Goal: Task Accomplishment & Management: Complete application form

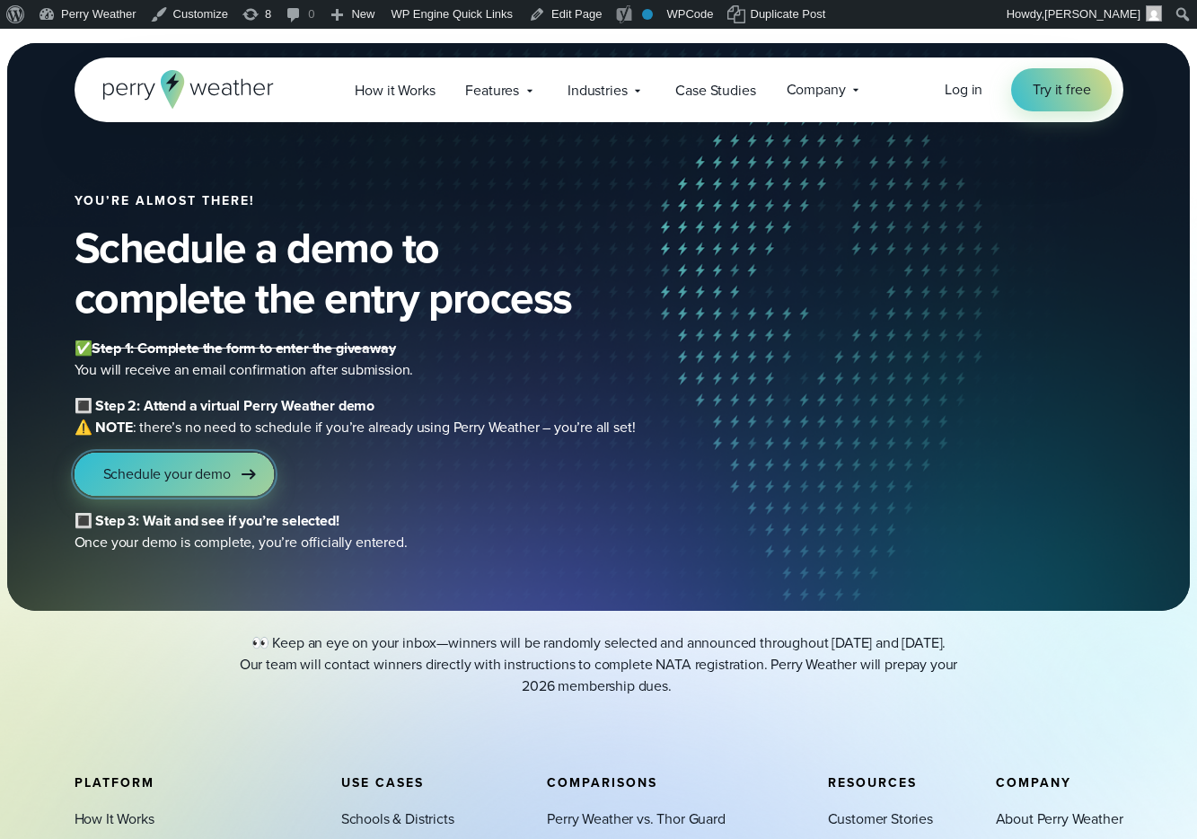
click at [198, 483] on span "Schedule your demo" at bounding box center [167, 474] width 128 height 22
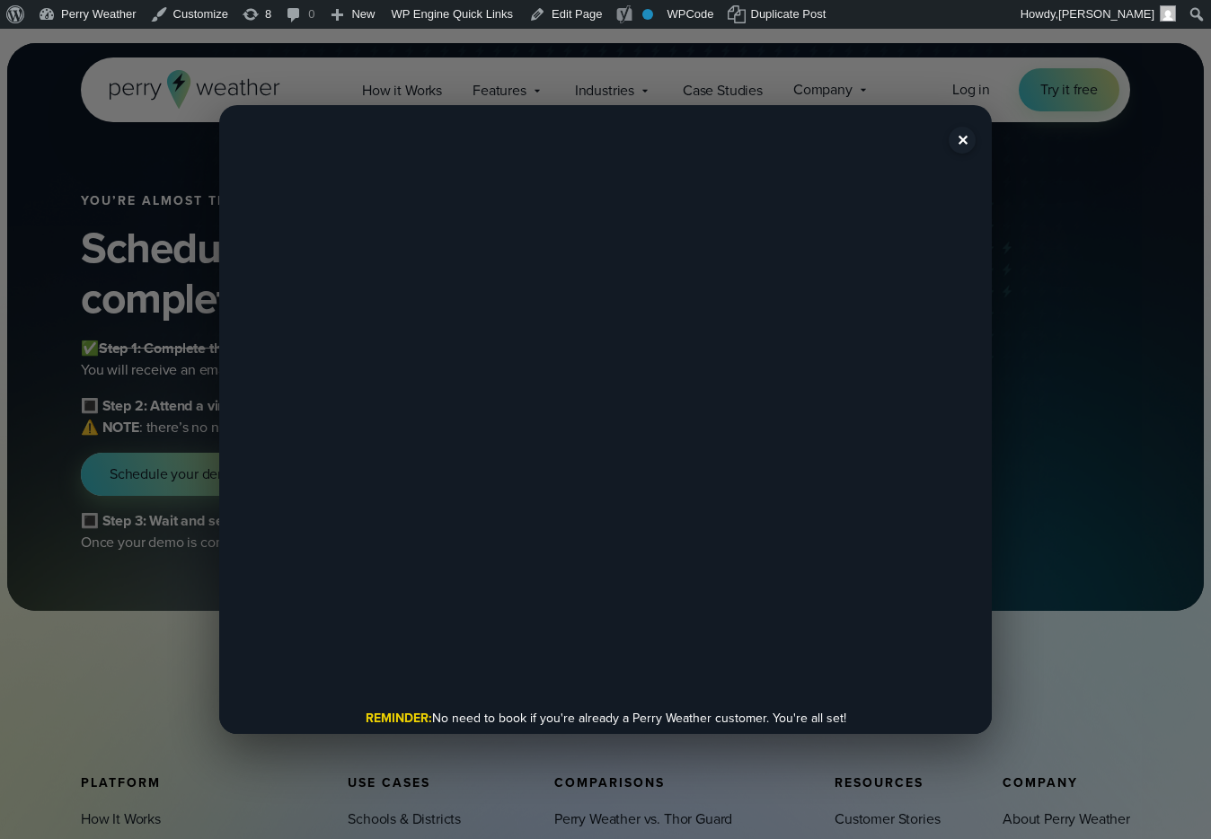
click at [955, 144] on button "✕" at bounding box center [961, 140] width 27 height 27
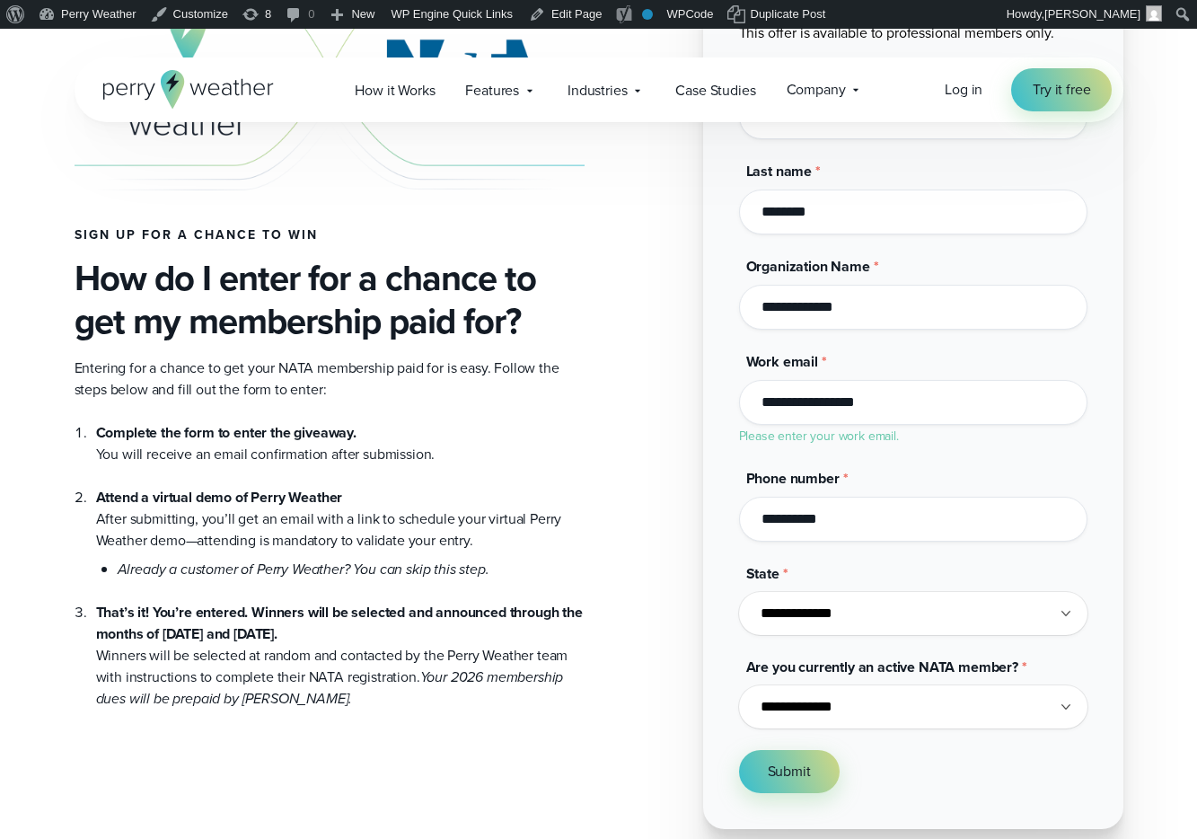
scroll to position [738, 0]
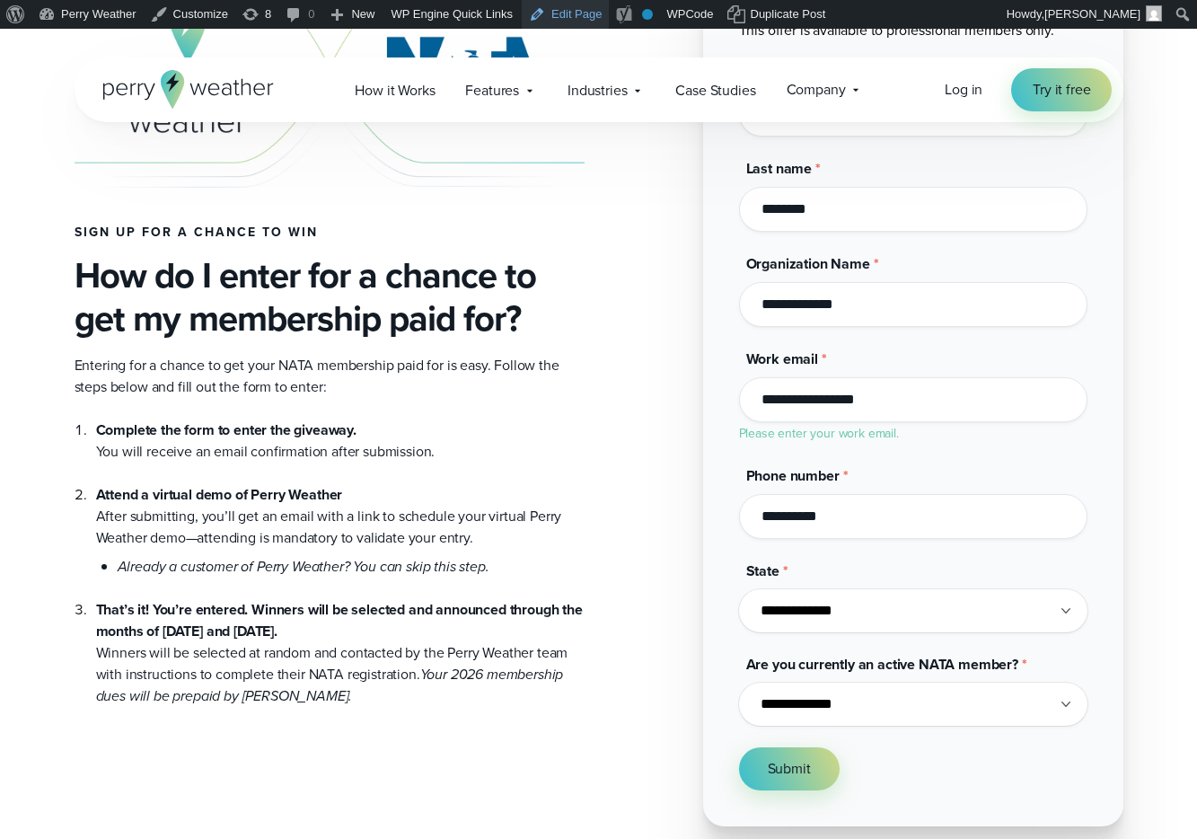
click at [560, 13] on link "Edit Page" at bounding box center [565, 14] width 87 height 29
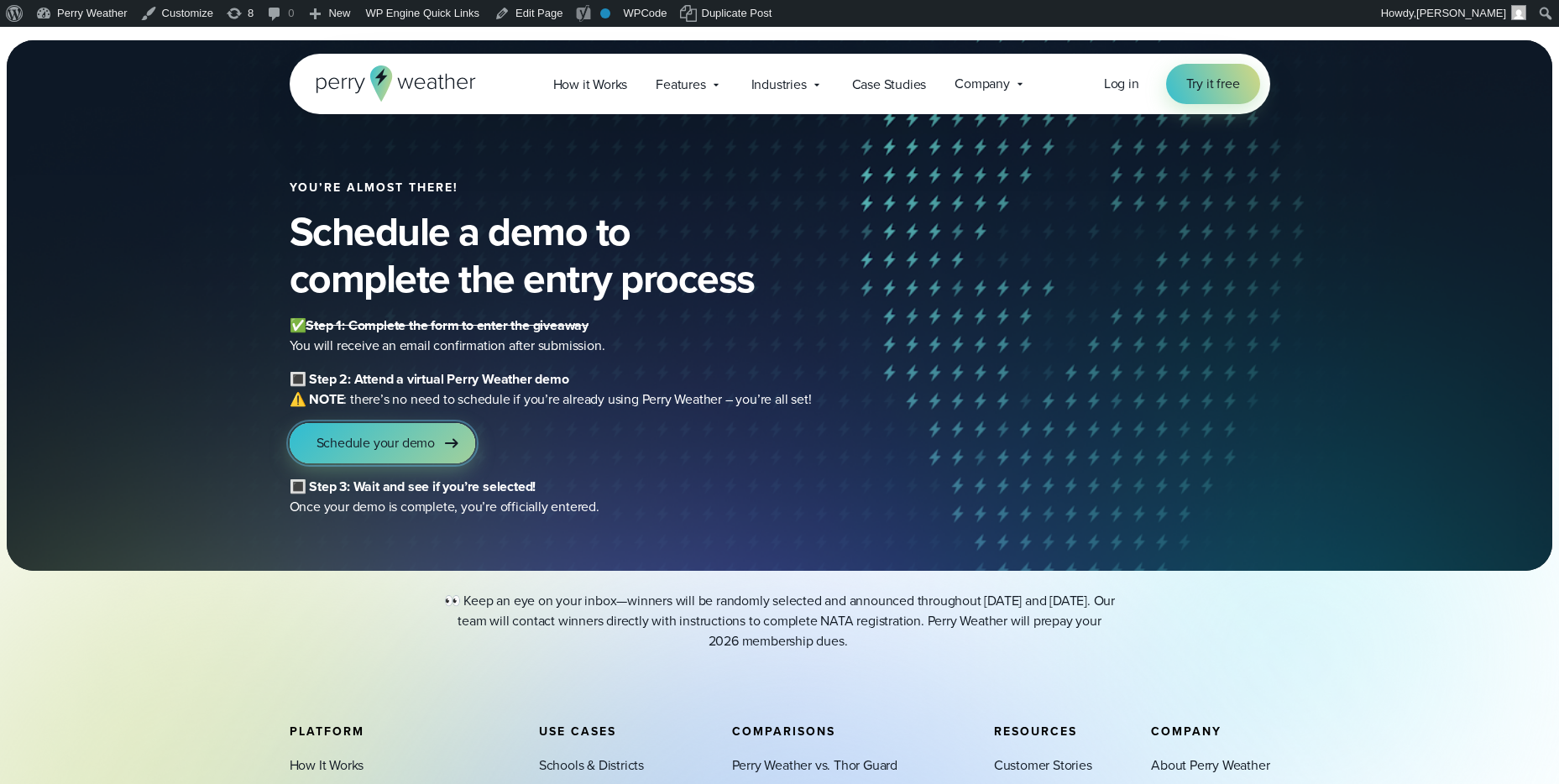
click at [422, 449] on span "Schedule your demo" at bounding box center [376, 443] width 119 height 21
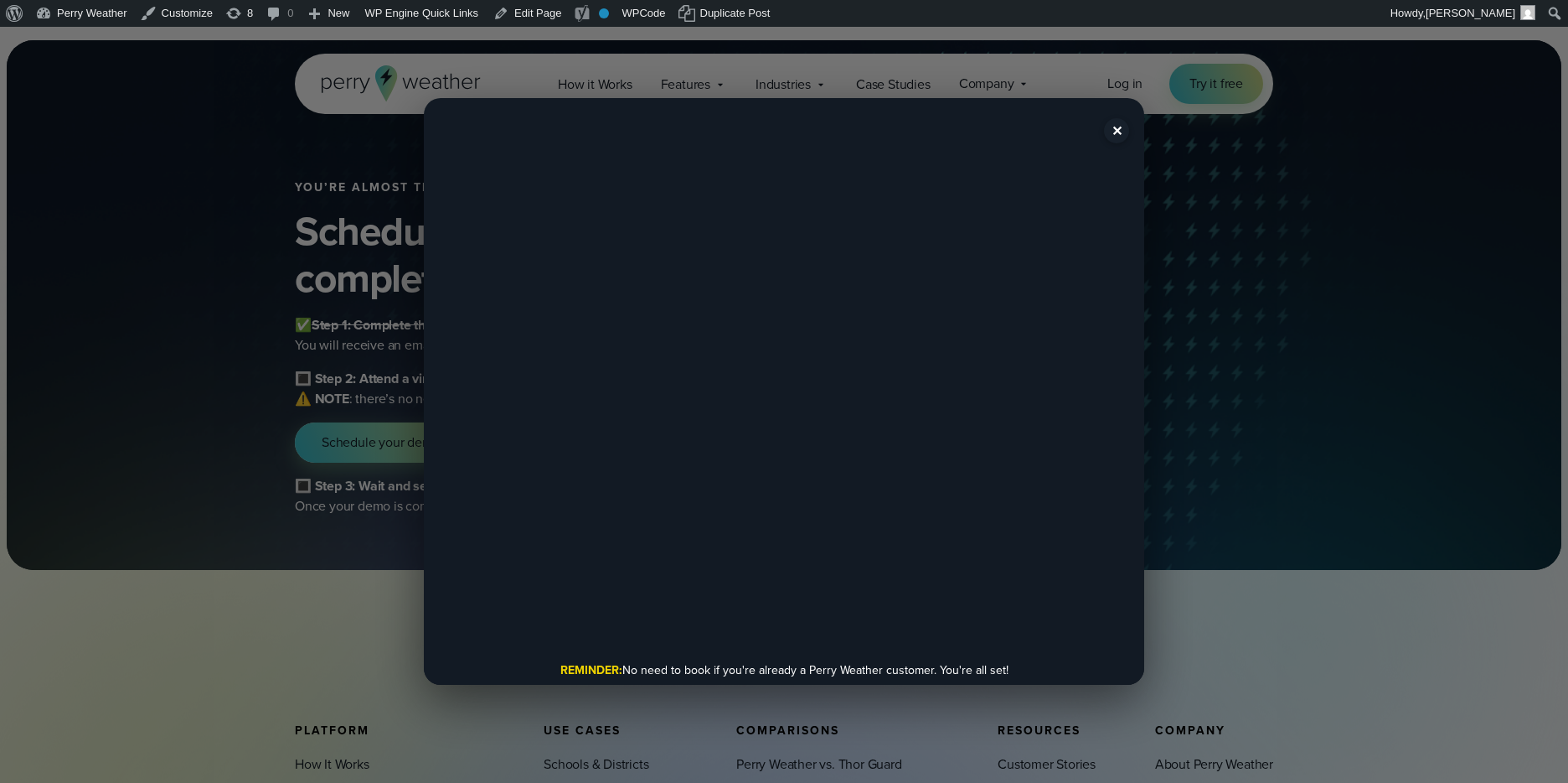
click at [1112, 124] on button "✕" at bounding box center [1117, 131] width 25 height 25
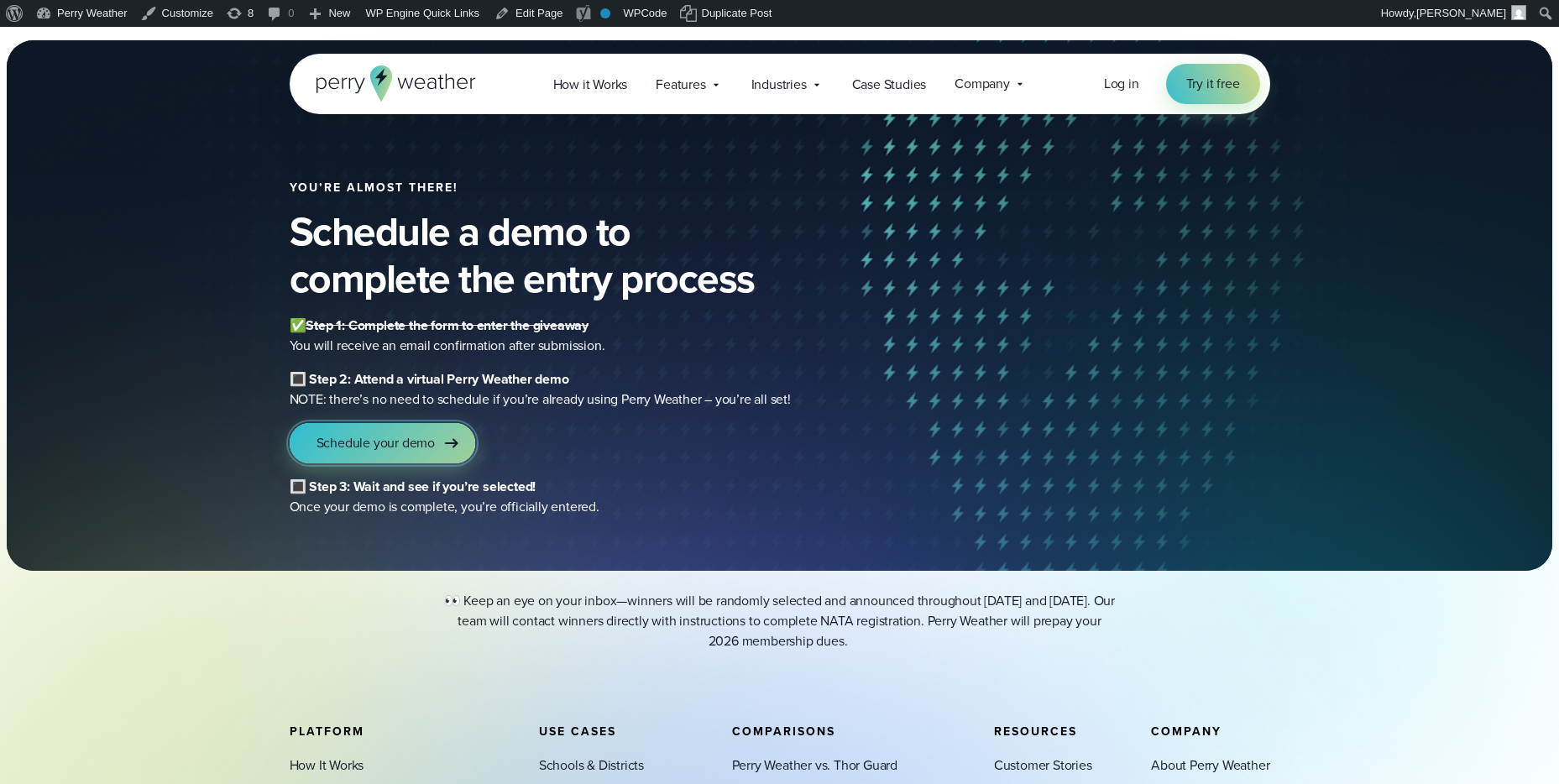
click at [334, 457] on link "Schedule your demo" at bounding box center [382, 443] width 185 height 40
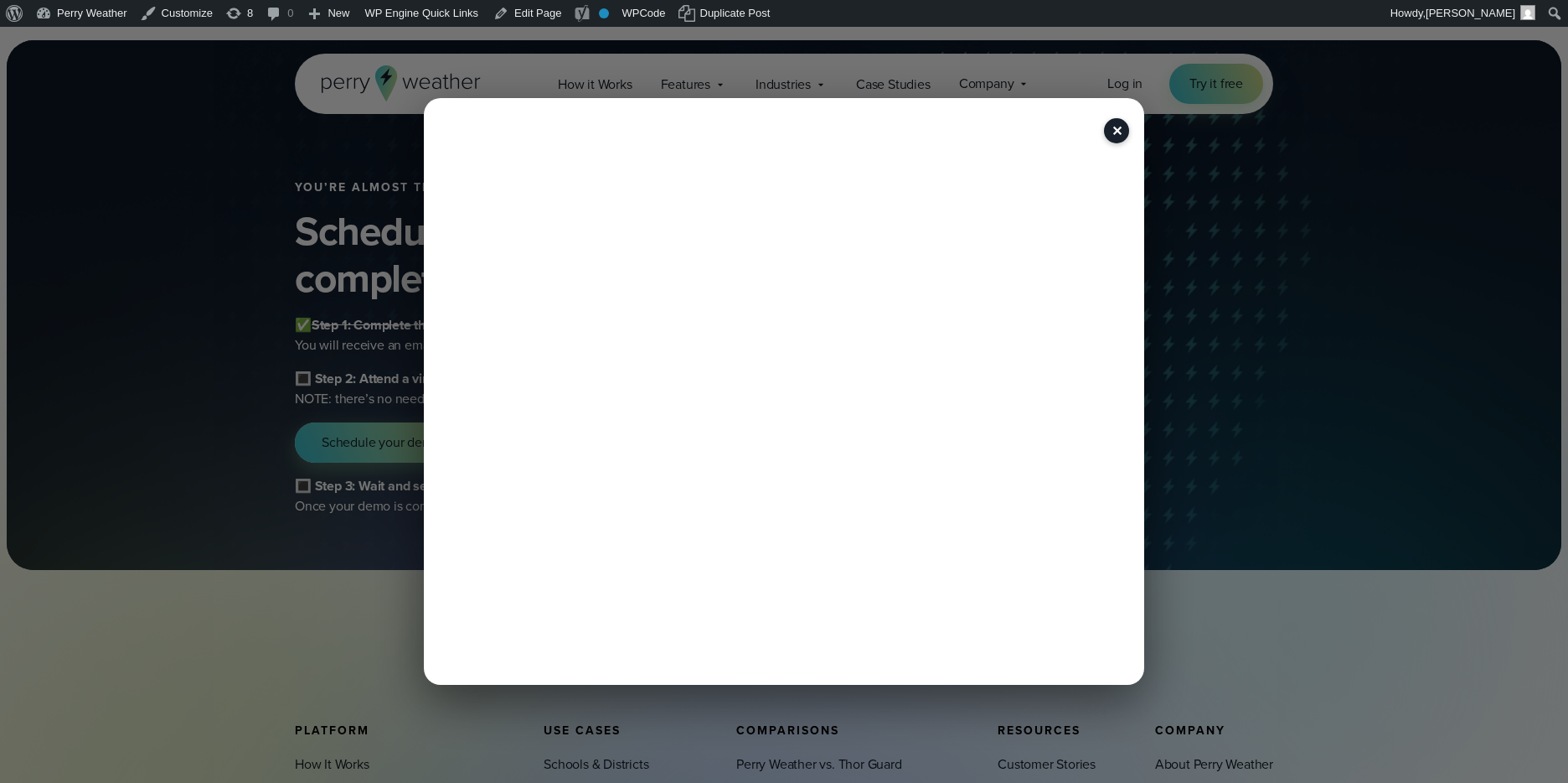
click at [1117, 126] on button "✕" at bounding box center [1117, 131] width 25 height 25
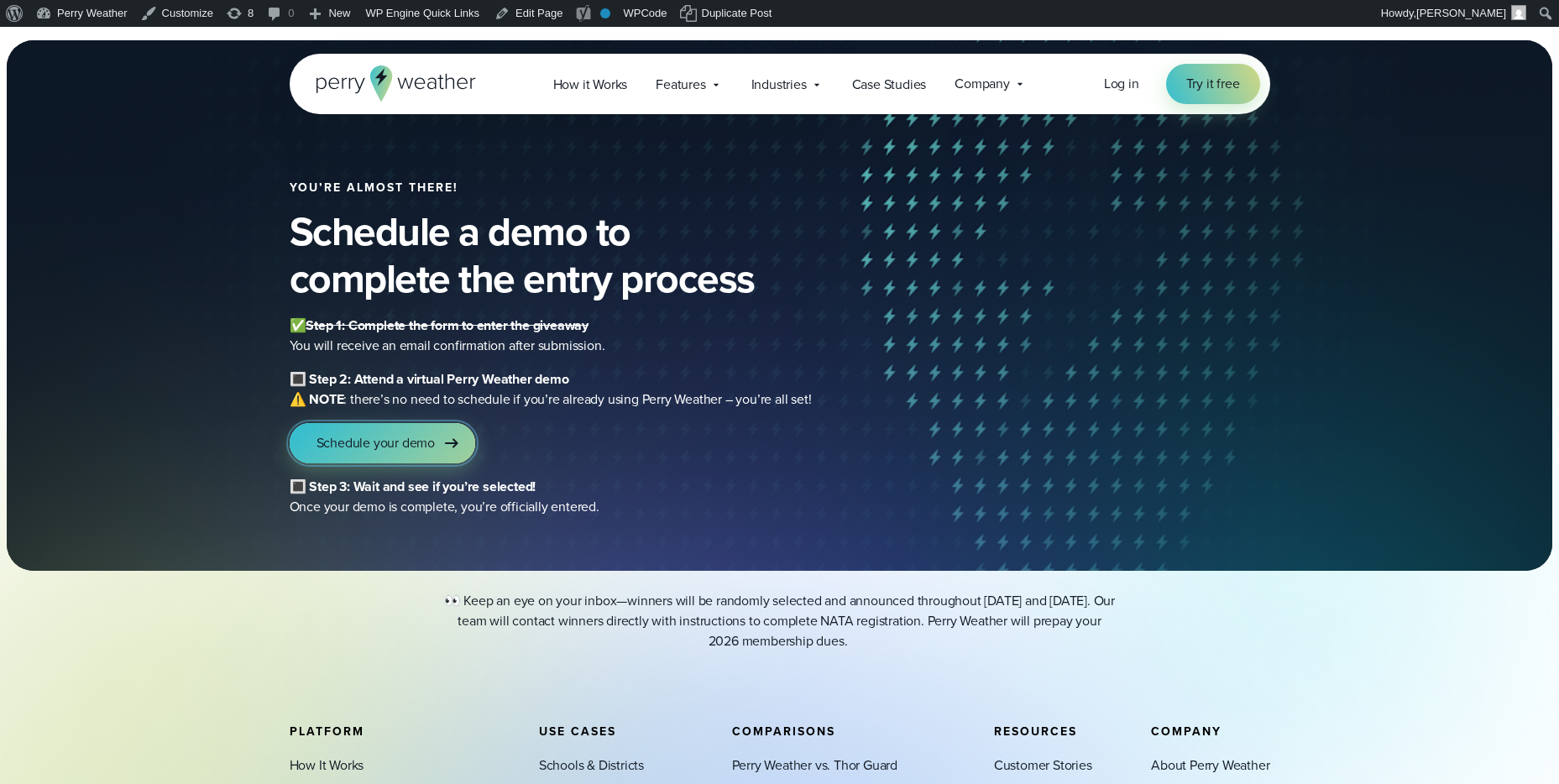
click at [436, 433] on link "Schedule your demo" at bounding box center [382, 443] width 185 height 40
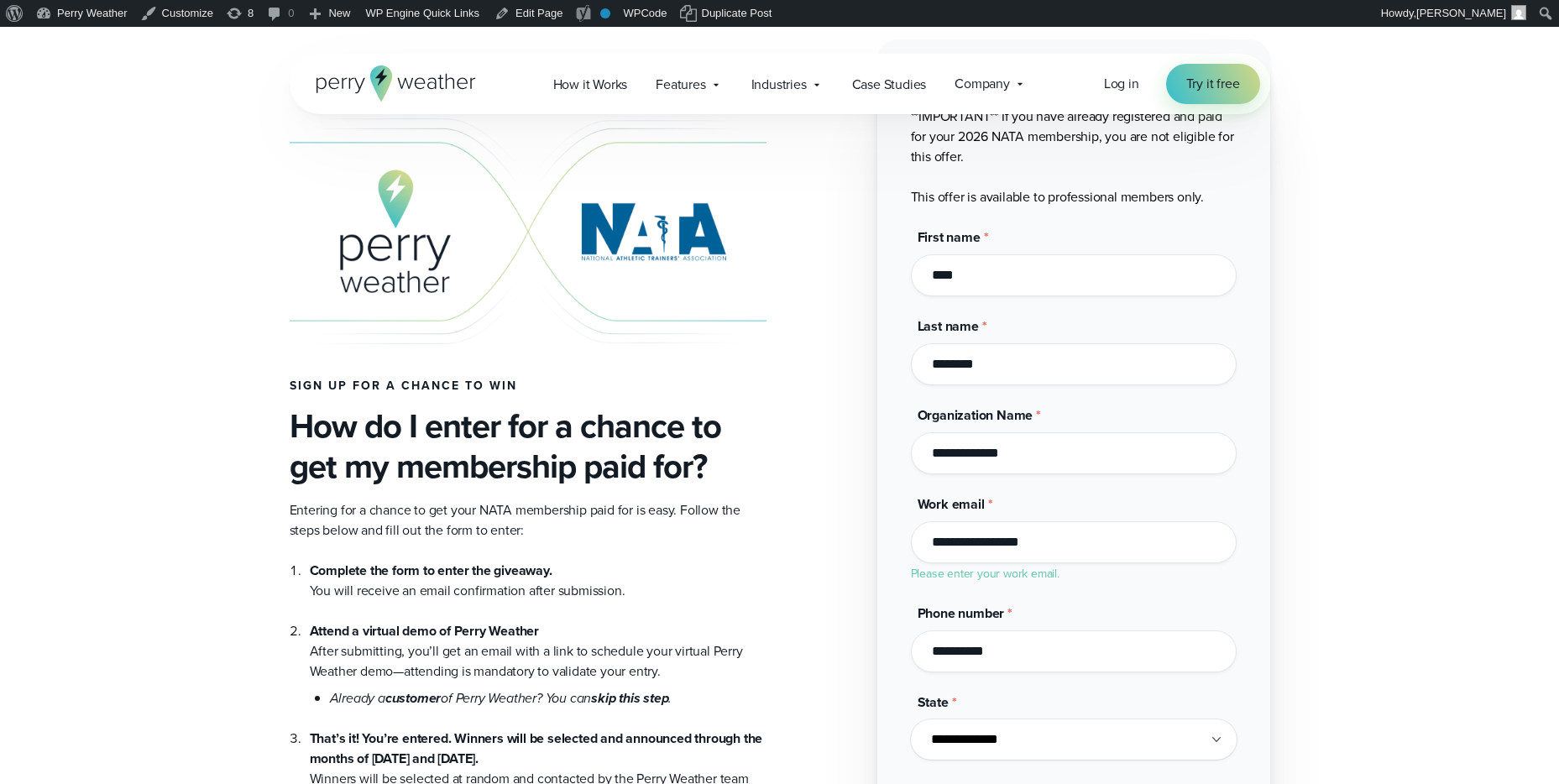
scroll to position [152, 0]
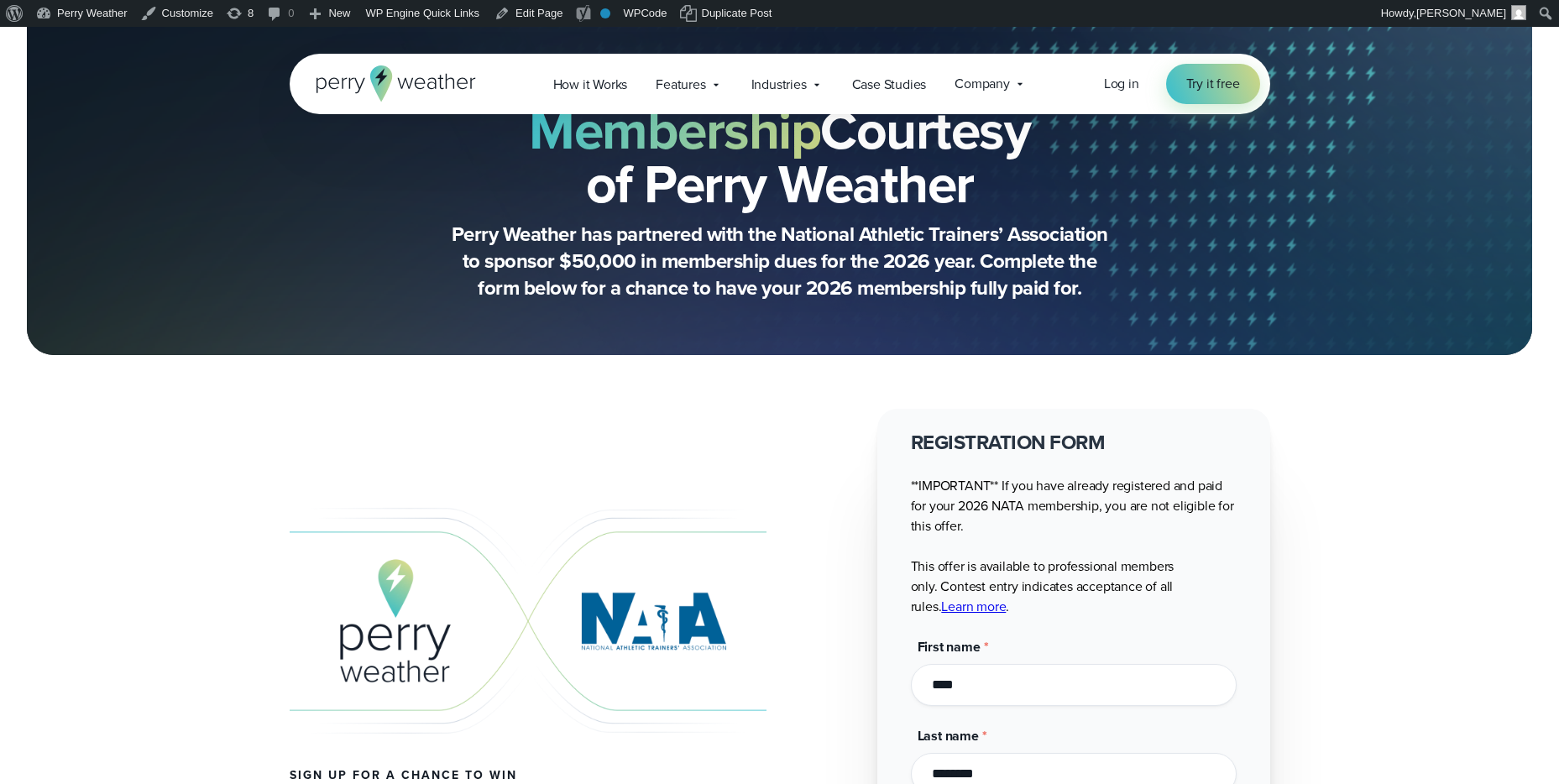
click at [941, 612] on link "Learn more" at bounding box center [973, 606] width 64 height 20
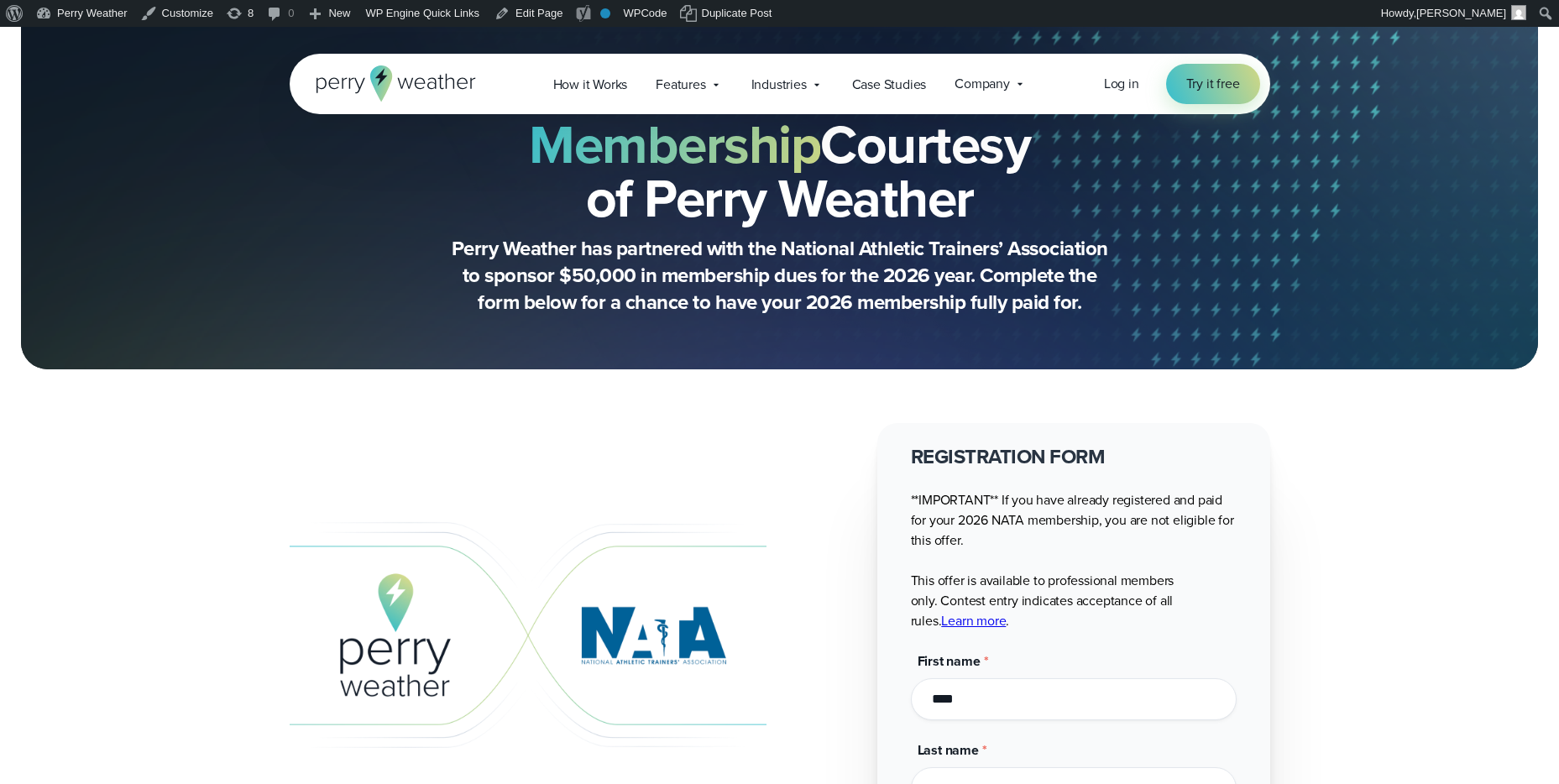
scroll to position [139, 0]
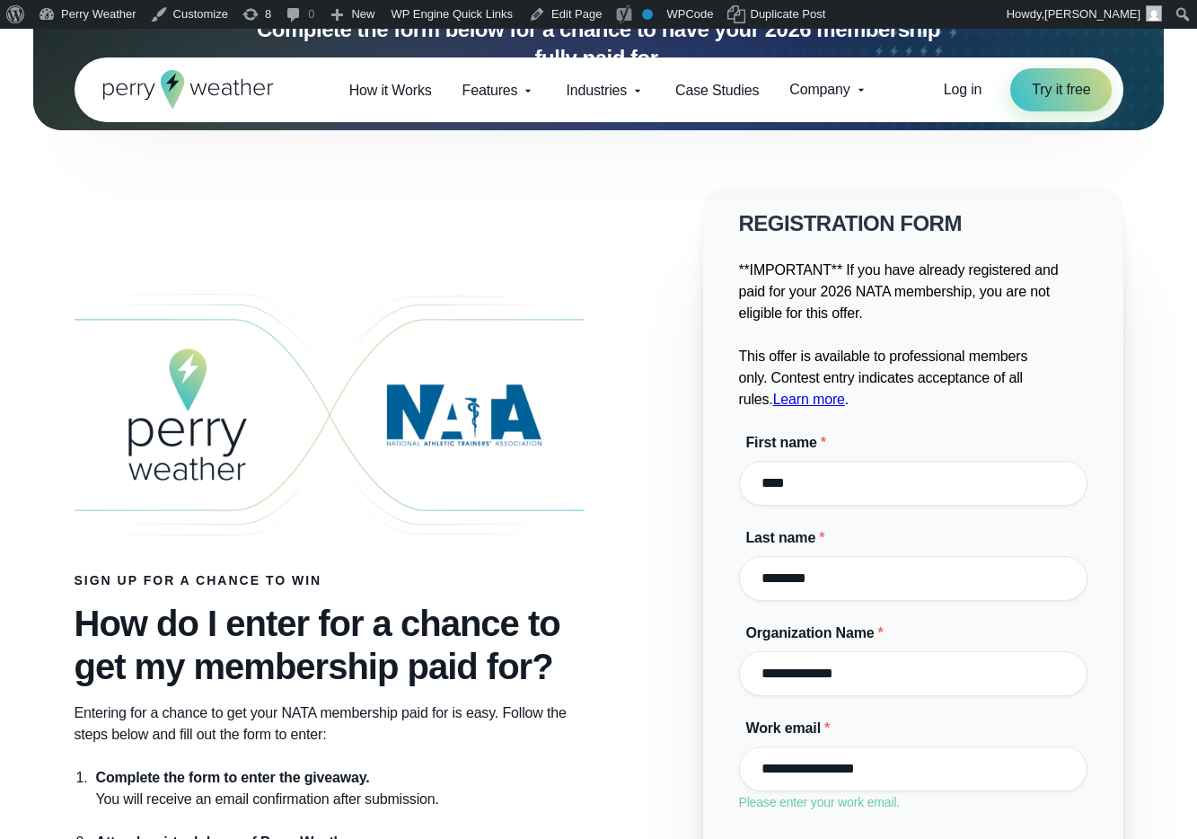
scroll to position [443, 0]
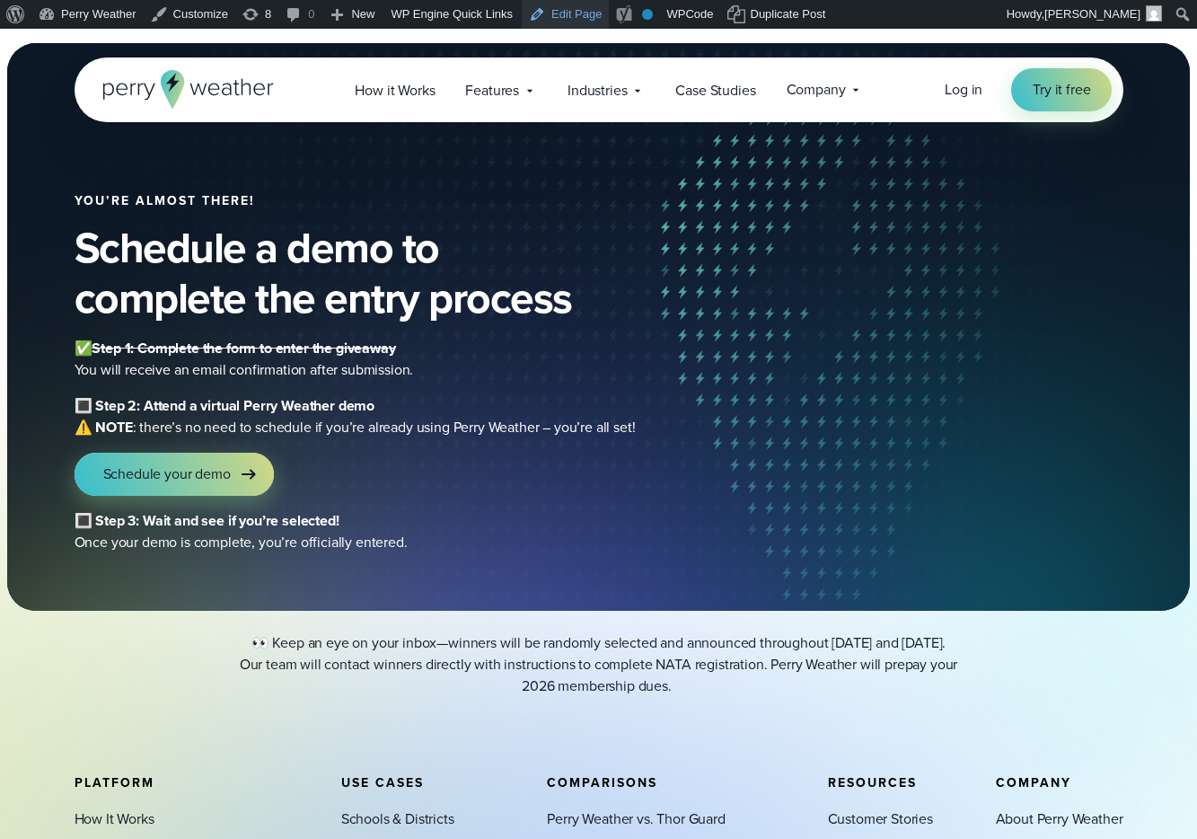
click at [604, 11] on link "Edit Page" at bounding box center [565, 14] width 87 height 29
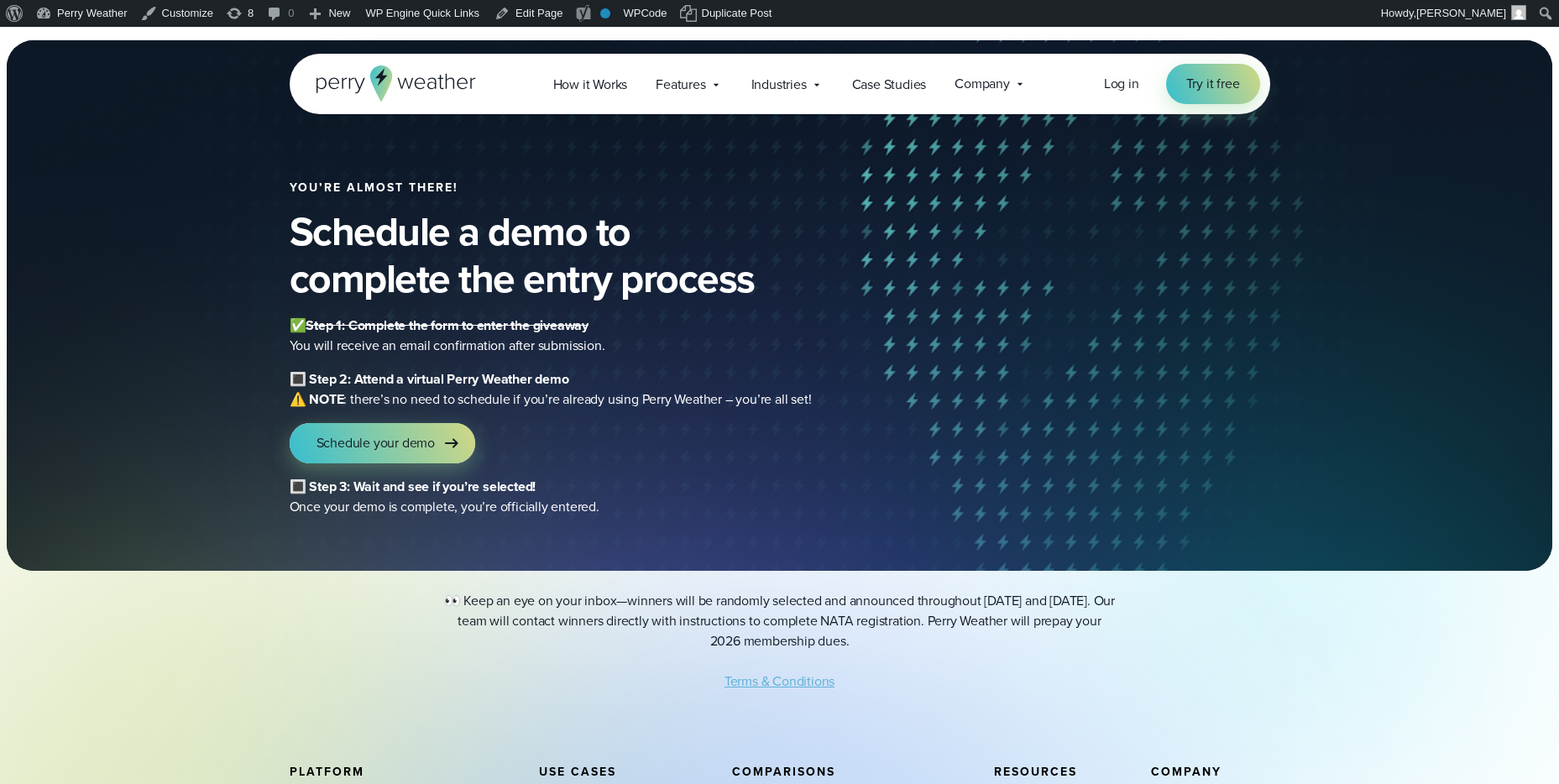
click at [791, 682] on link "Terms & Conditions" at bounding box center [780, 680] width 110 height 20
click at [780, 682] on link "Terms & Conditions" at bounding box center [780, 680] width 110 height 20
click at [450, 436] on icon at bounding box center [451, 443] width 21 height 21
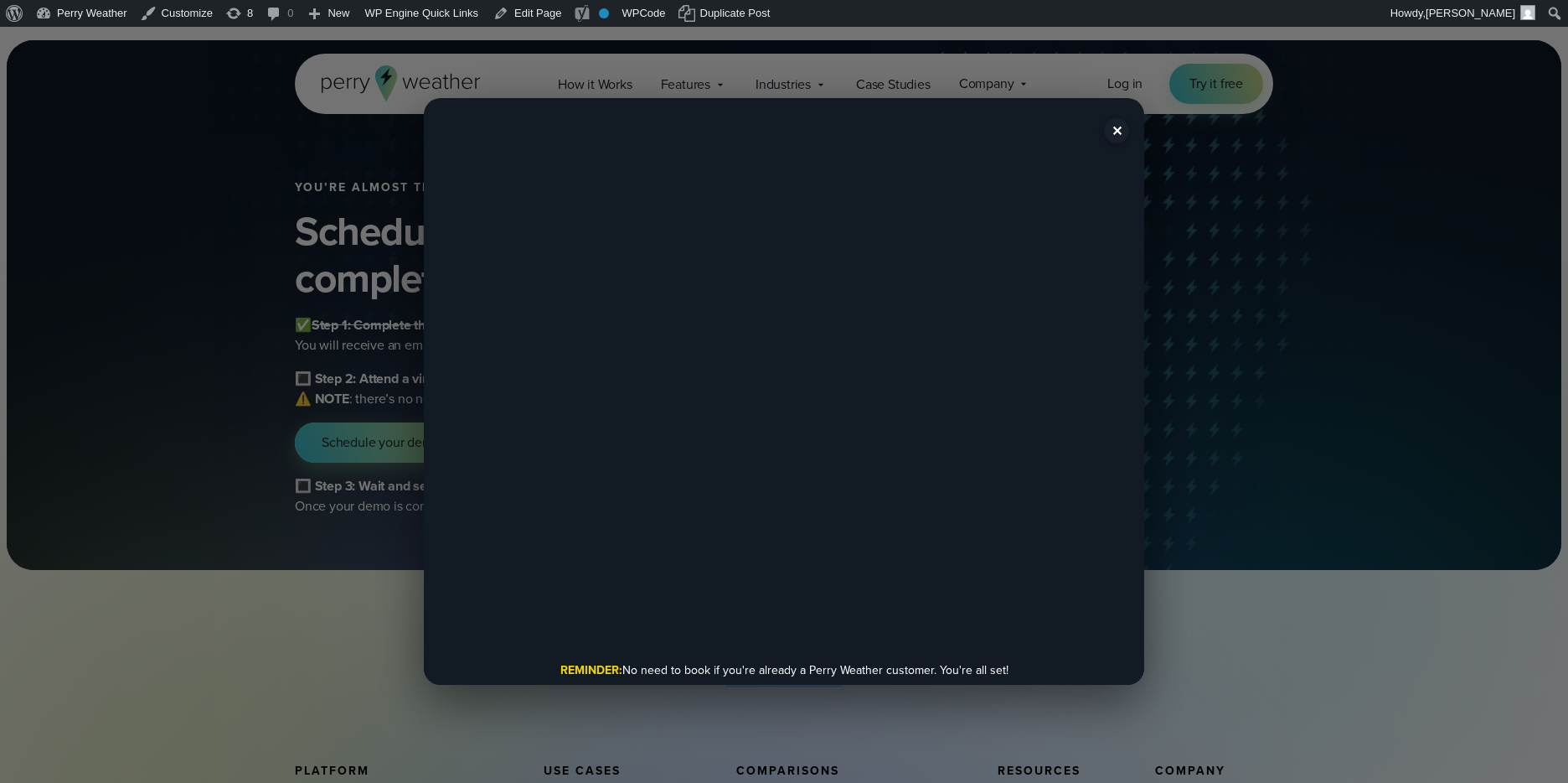
click at [1112, 135] on button "✕" at bounding box center [1117, 131] width 25 height 25
